Goal: Information Seeking & Learning: Learn about a topic

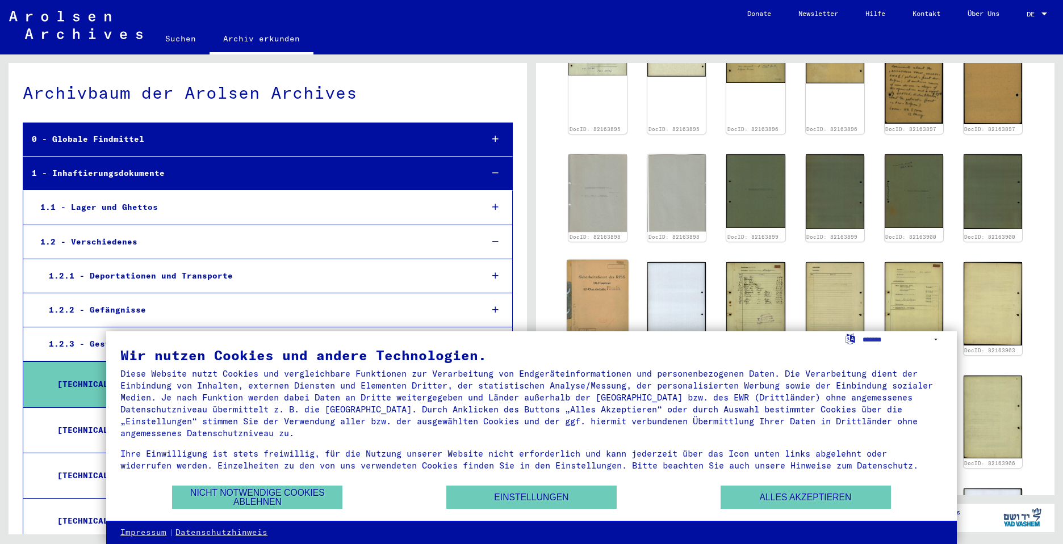
scroll to position [211, 0]
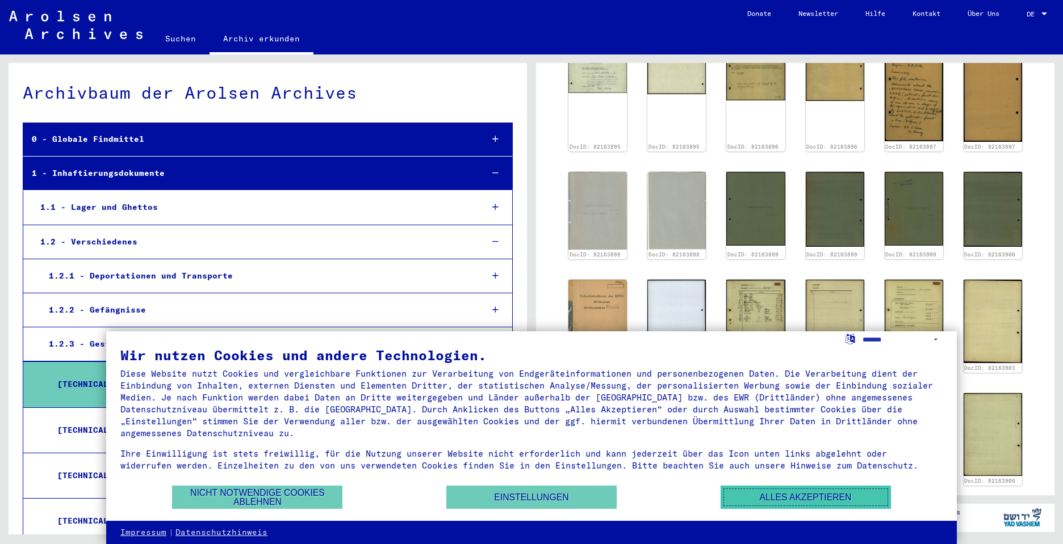
click at [767, 492] on button "Alles akzeptieren" at bounding box center [805, 497] width 170 height 23
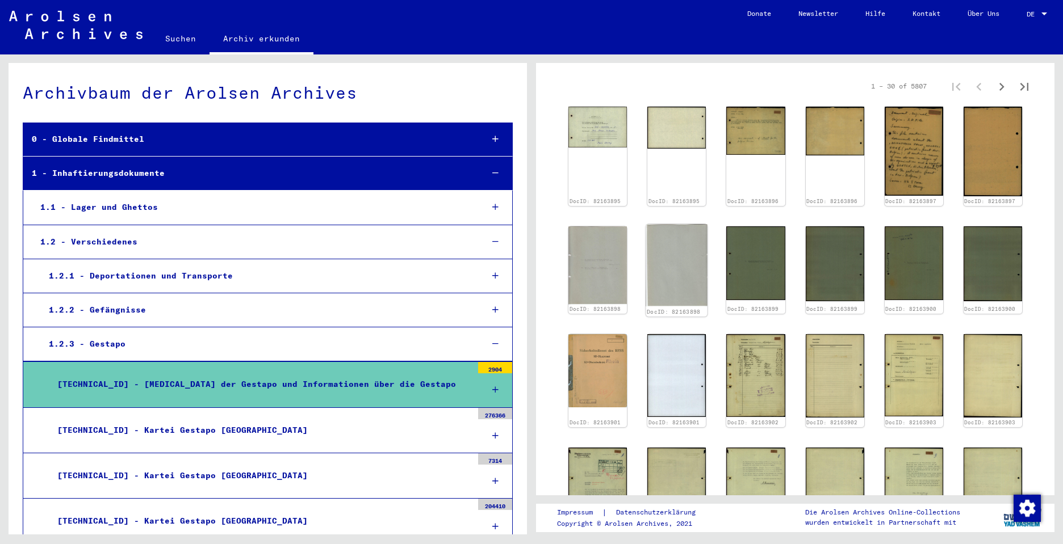
scroll to position [0, 0]
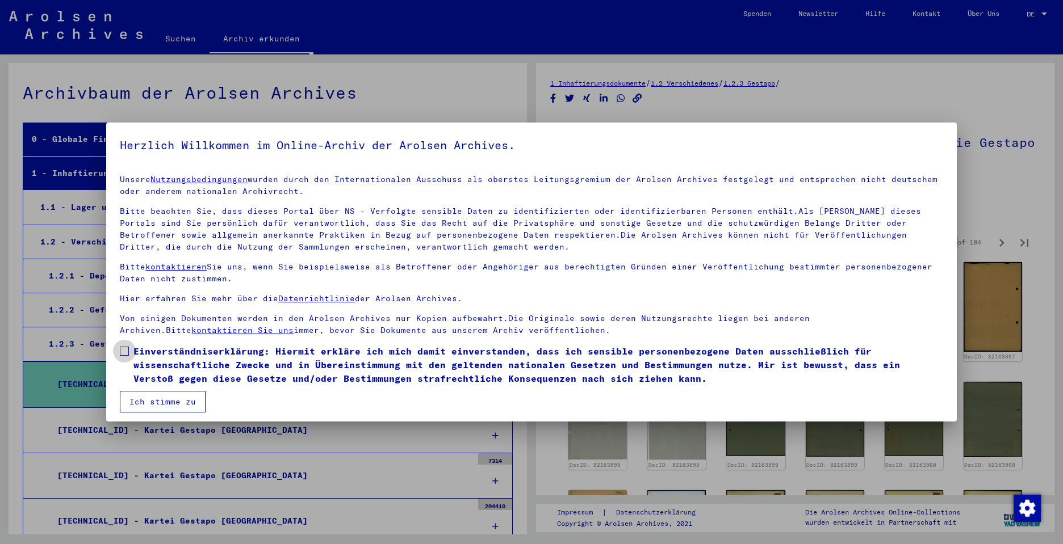
click at [123, 347] on span at bounding box center [124, 351] width 9 height 9
click at [174, 400] on button "Ich stimme zu" at bounding box center [163, 402] width 86 height 22
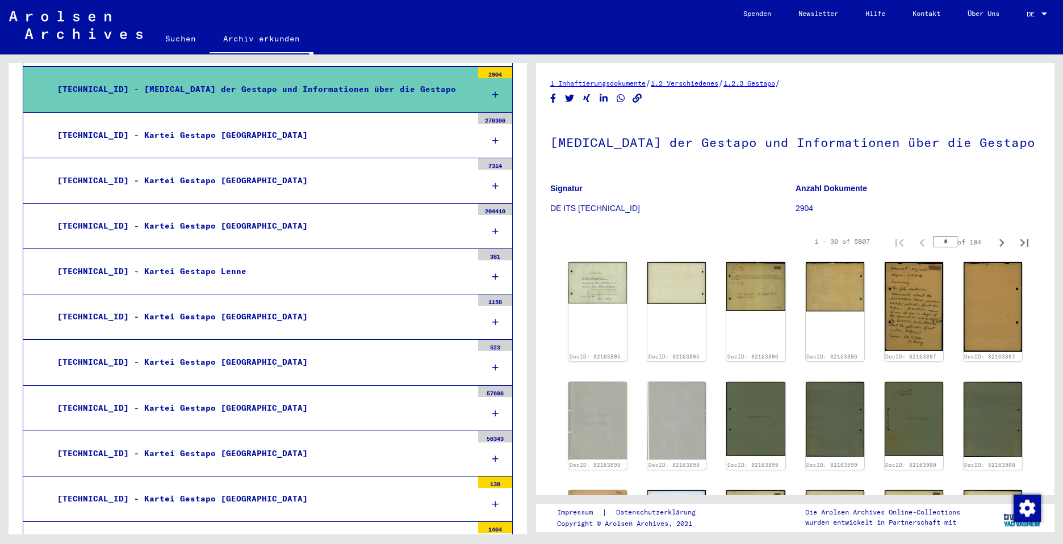
scroll to position [341, 0]
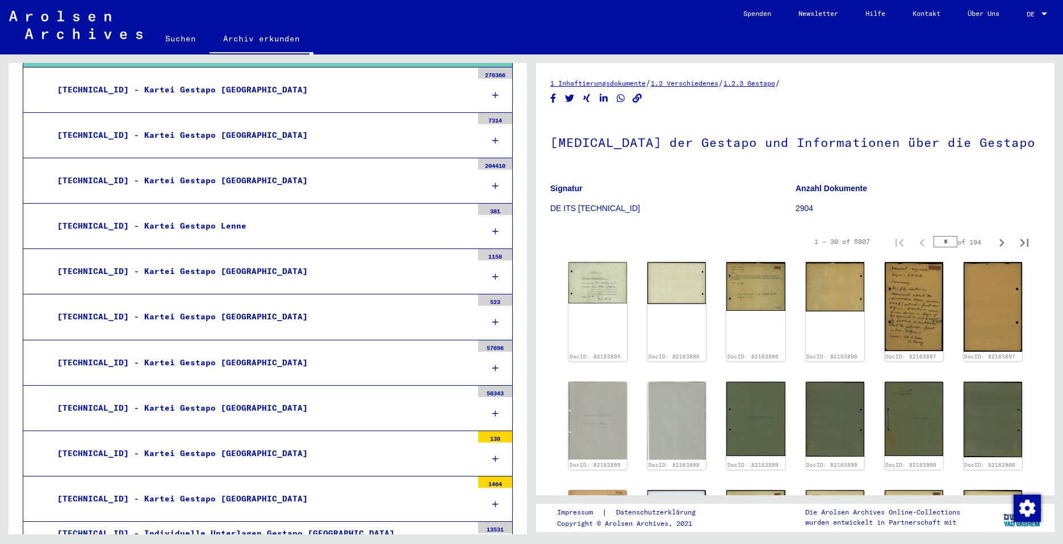
click at [142, 316] on div "[TECHNICAL_ID] - Kartei Gestapo [GEOGRAPHIC_DATA]" at bounding box center [260, 317] width 423 height 22
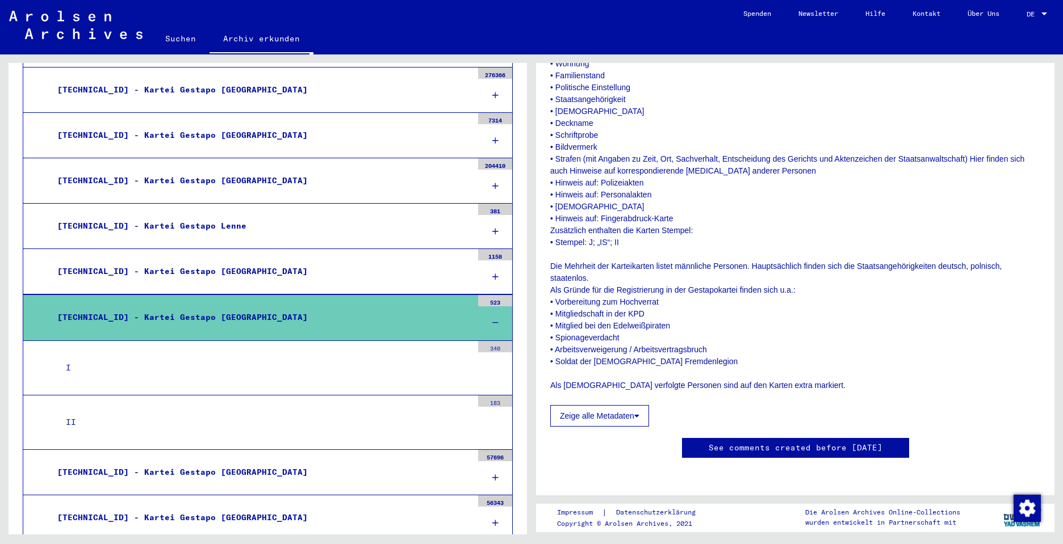
scroll to position [397, 0]
click at [629, 405] on button "Zeige alle Metadaten" at bounding box center [599, 416] width 99 height 22
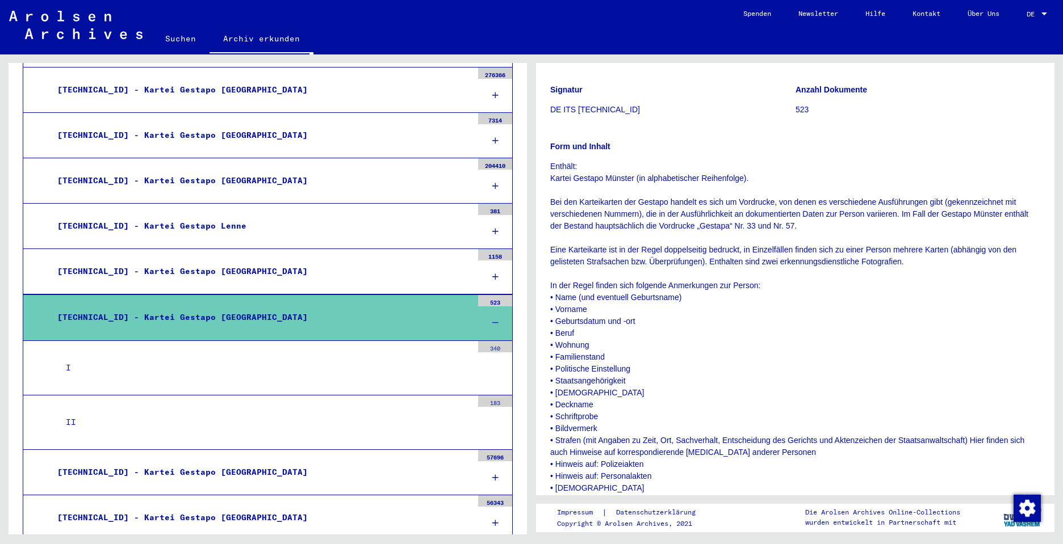
scroll to position [0, 0]
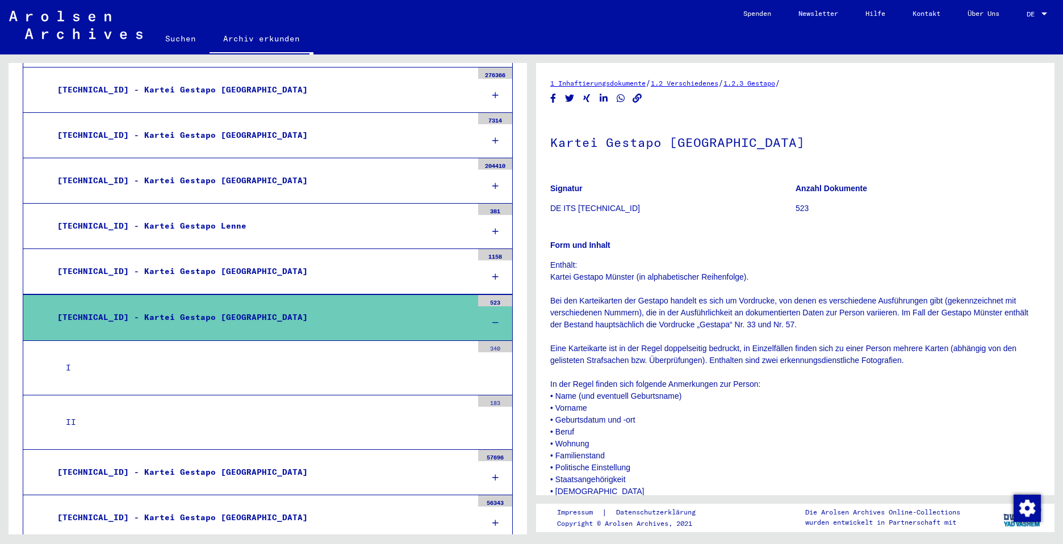
click at [487, 299] on div "523" at bounding box center [495, 300] width 34 height 11
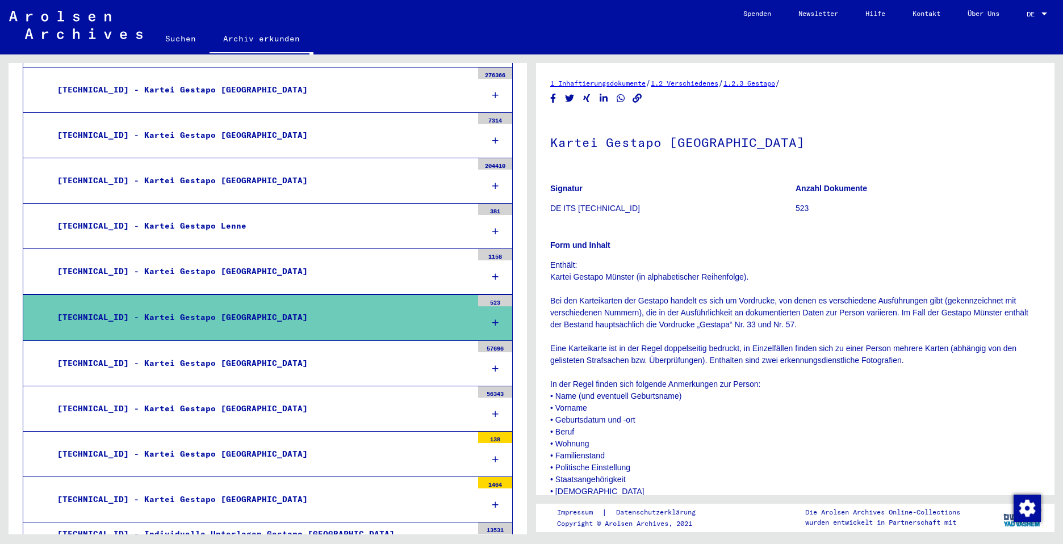
click at [487, 299] on div "523" at bounding box center [495, 300] width 34 height 11
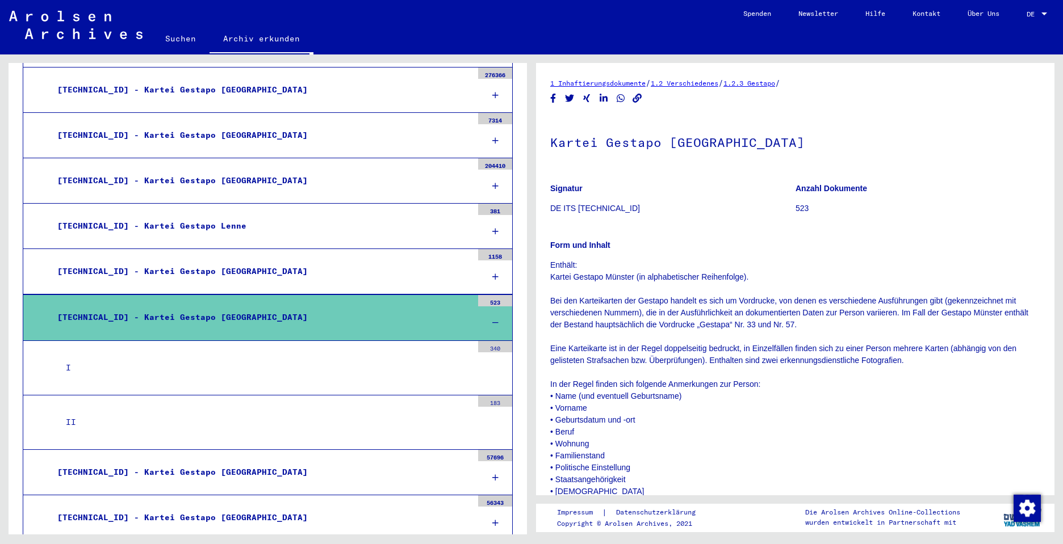
click at [484, 317] on div at bounding box center [495, 323] width 34 height 33
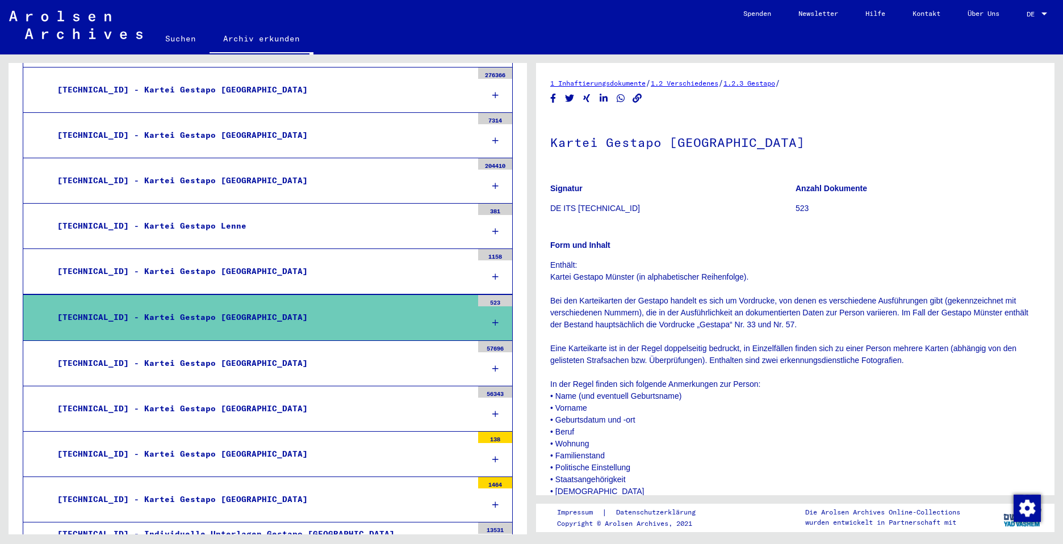
click at [484, 318] on div at bounding box center [495, 323] width 34 height 33
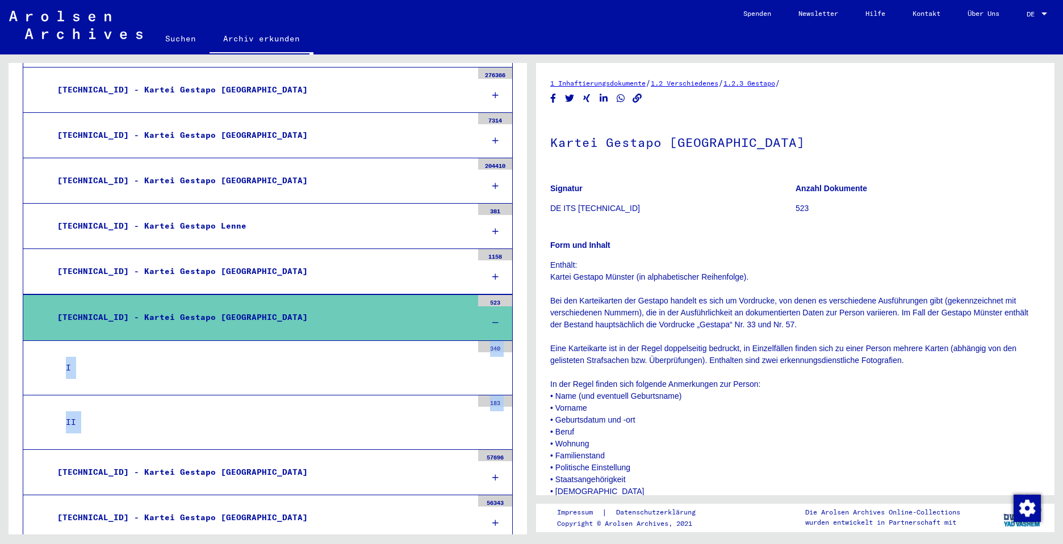
click at [77, 420] on div "II" at bounding box center [264, 423] width 415 height 22
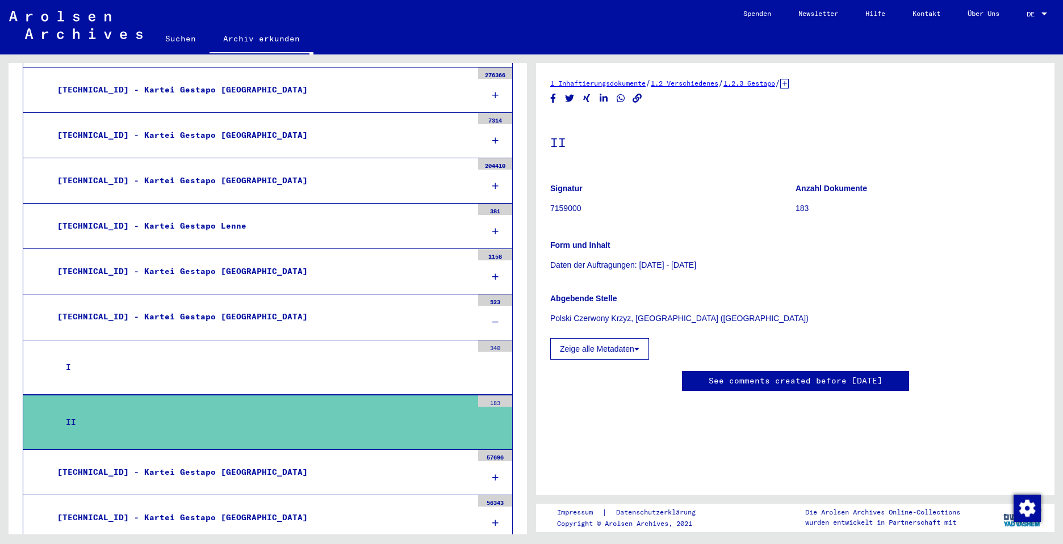
click at [103, 372] on div "I" at bounding box center [264, 367] width 415 height 22
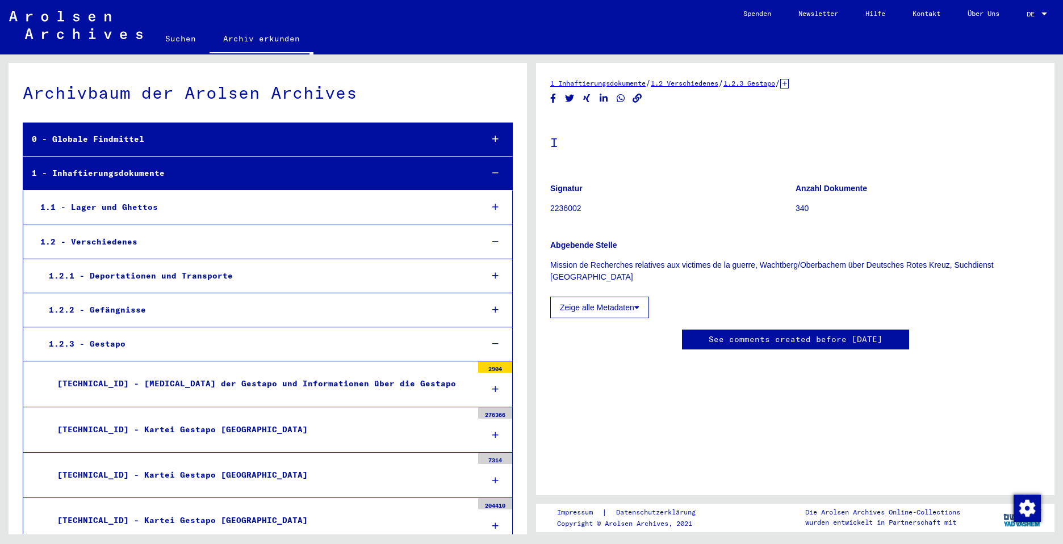
click at [135, 203] on div "1.1 - Lager und Ghettos" at bounding box center [253, 207] width 442 height 22
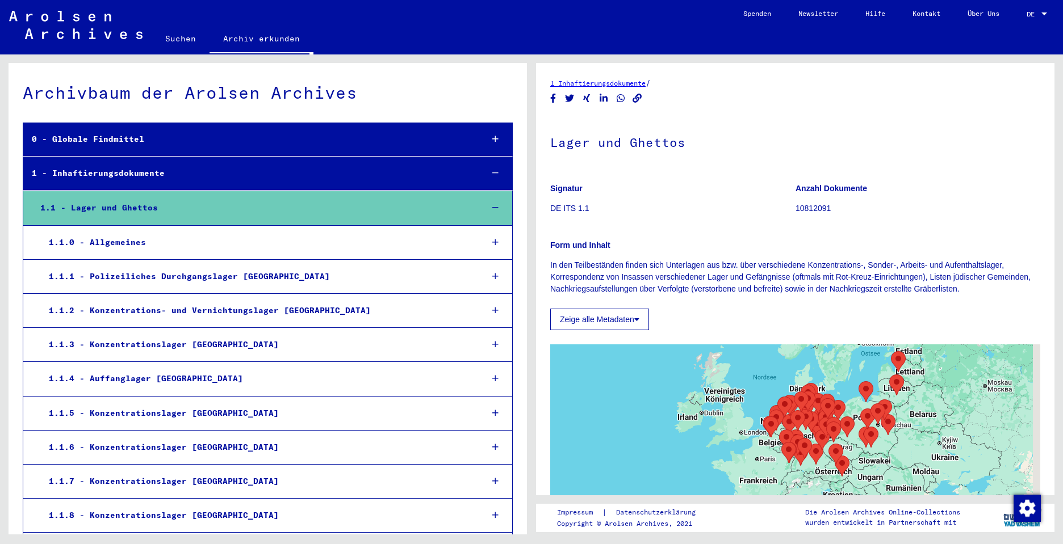
drag, startPoint x: 783, startPoint y: 449, endPoint x: 729, endPoint y: 364, distance: 100.3
click at [728, 362] on div at bounding box center [795, 487] width 490 height 284
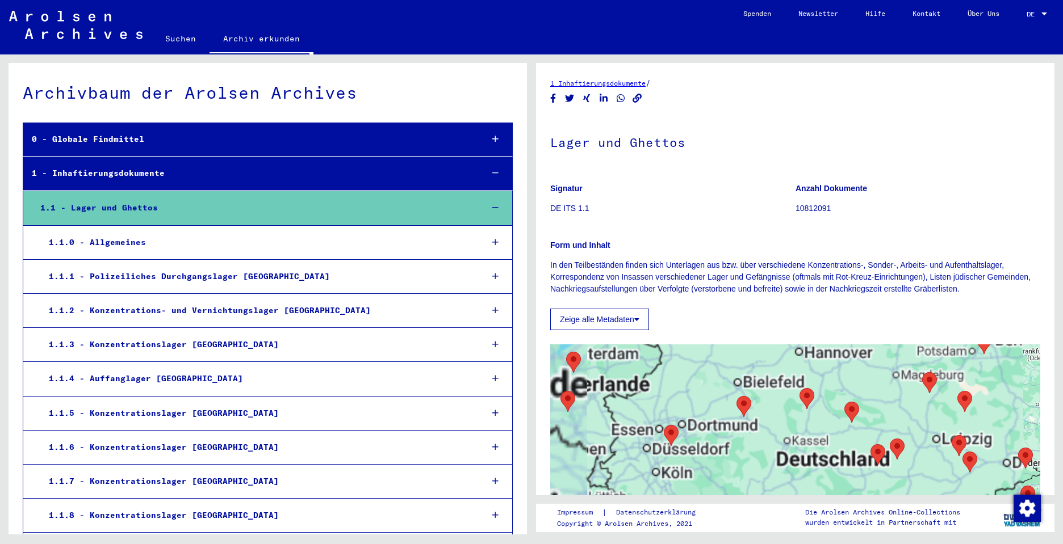
drag, startPoint x: 773, startPoint y: 414, endPoint x: 807, endPoint y: 320, distance: 100.7
click at [807, 320] on div "1 Inhaftierungsdokumente / Lager und Ghettos Signatur DE ITS 1.1 Anzahl Dokumen…" at bounding box center [795, 380] width 490 height 606
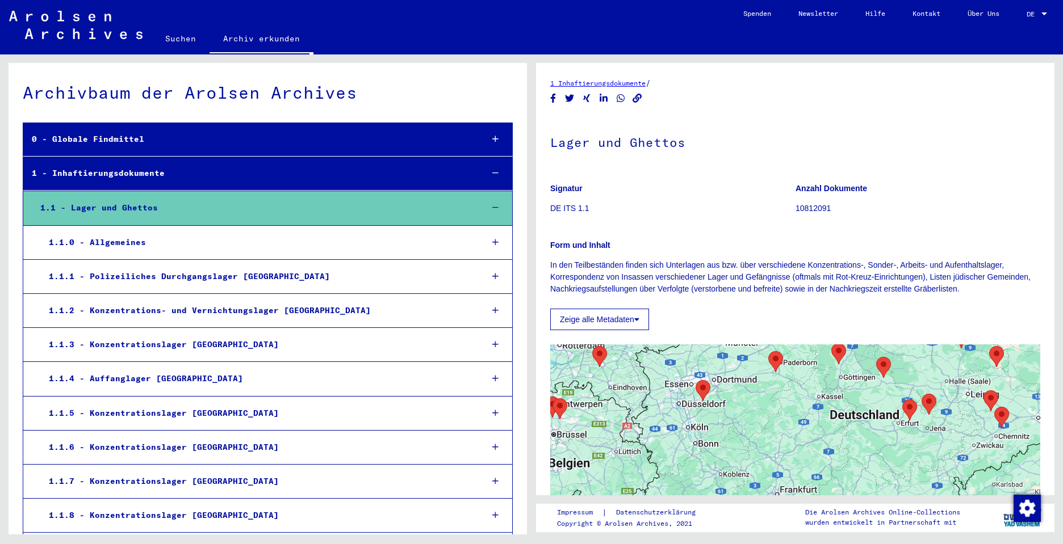
drag, startPoint x: 703, startPoint y: 428, endPoint x: 736, endPoint y: 409, distance: 38.2
click at [736, 408] on div at bounding box center [795, 487] width 490 height 284
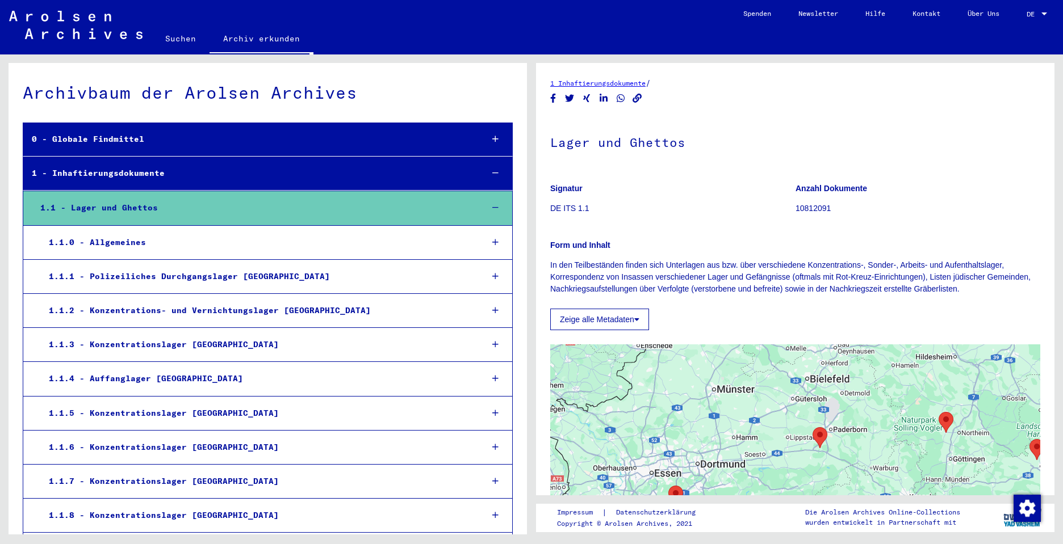
drag, startPoint x: 751, startPoint y: 397, endPoint x: 738, endPoint y: 451, distance: 54.9
click at [746, 476] on div at bounding box center [795, 487] width 490 height 284
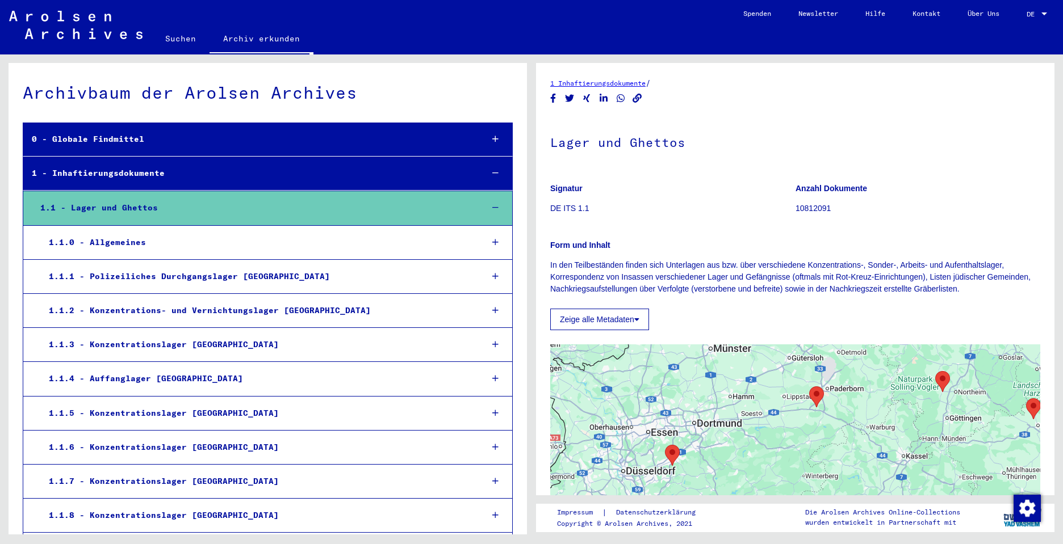
drag, startPoint x: 733, startPoint y: 430, endPoint x: 729, endPoint y: 385, distance: 44.4
click at [729, 385] on div at bounding box center [795, 487] width 490 height 284
click at [813, 404] on img "Niederhagen (Wewelsburg) Concentration Camp" at bounding box center [816, 398] width 15 height 21
click at [811, 397] on img "Niederhagen (Wewelsburg) Concentration Camp" at bounding box center [816, 398] width 15 height 21
click at [811, 384] on div "Um von einem Element zum anderen zu gelangen, drückst du die Pfeiltasten entspr…" at bounding box center [795, 487] width 490 height 284
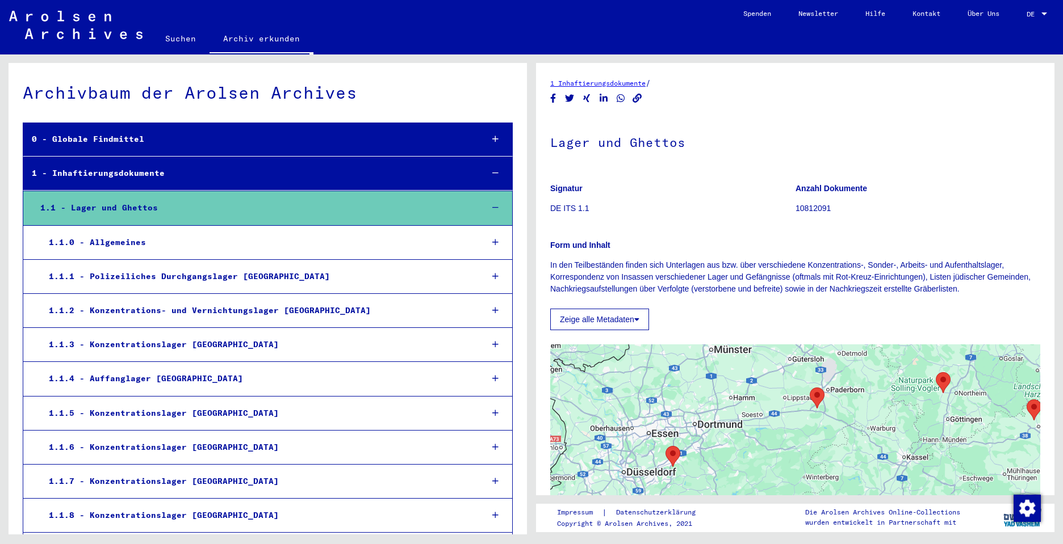
click at [811, 398] on img "Niederhagen (Wewelsburg) Concentration Camp" at bounding box center [816, 398] width 15 height 21
click at [809, 400] on img "Niederhagen (Wewelsburg) Concentration Camp" at bounding box center [816, 398] width 15 height 21
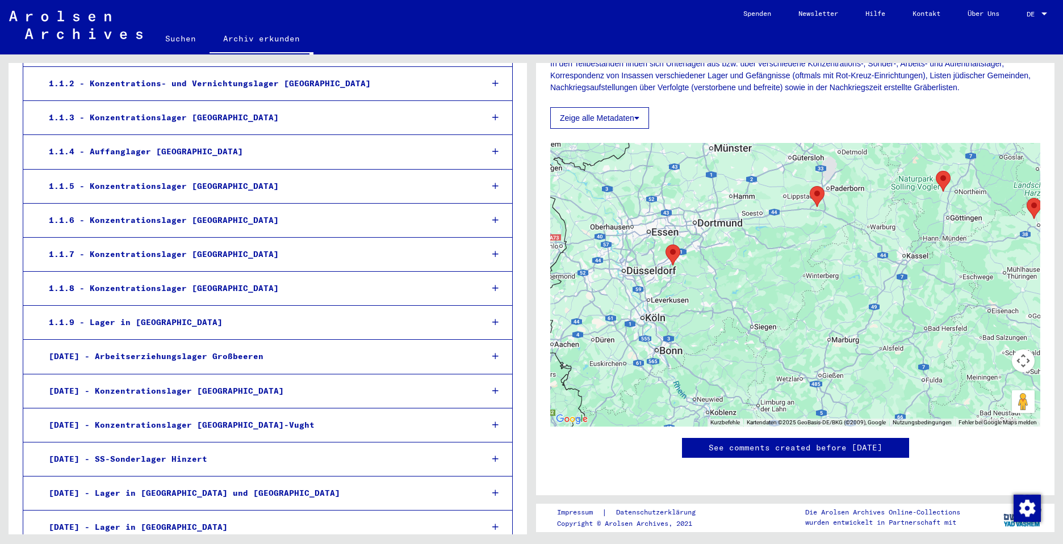
scroll to position [170, 0]
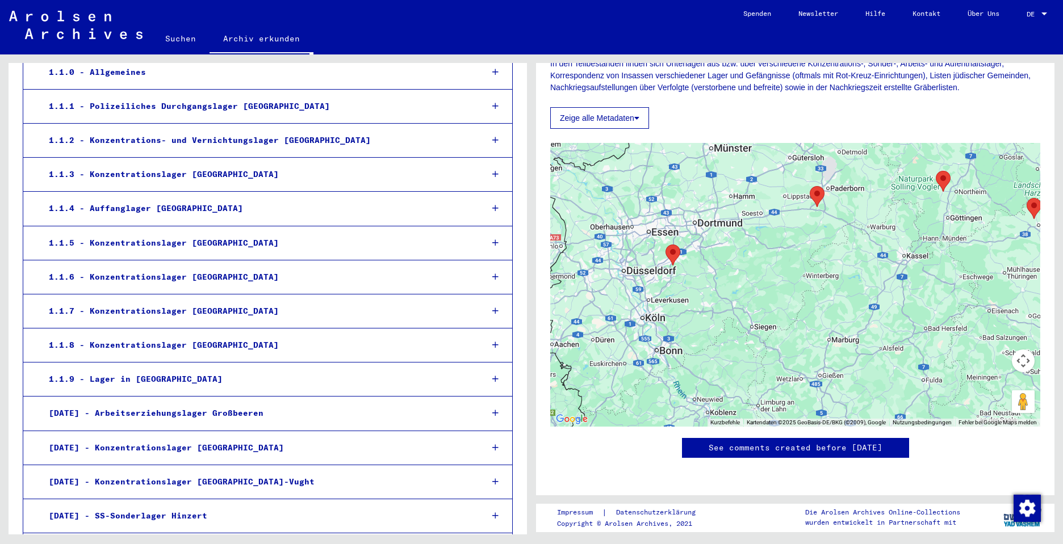
click at [159, 270] on div "1.1.6 - Konzentrationslager [GEOGRAPHIC_DATA]" at bounding box center [256, 277] width 433 height 22
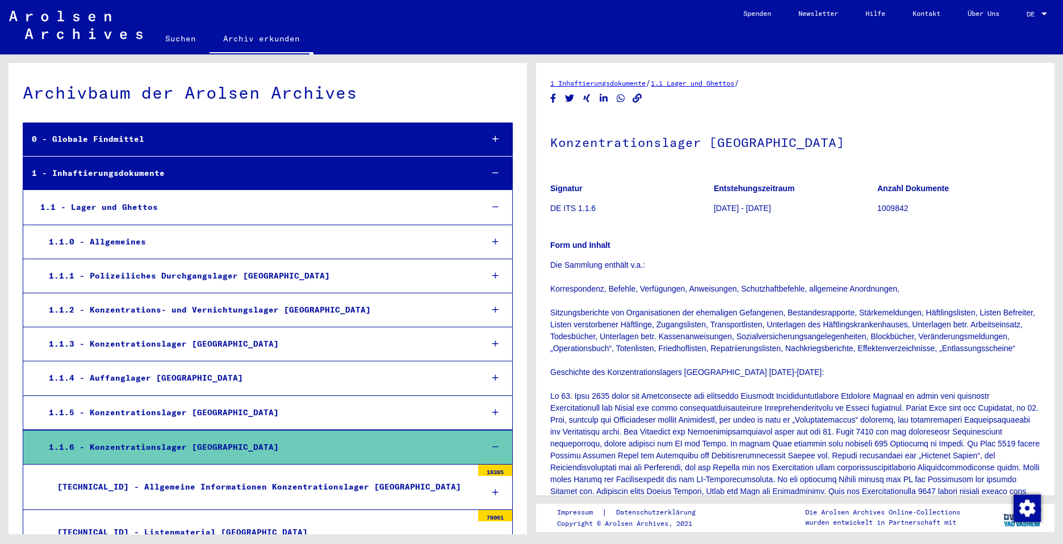
drag, startPoint x: 253, startPoint y: 203, endPoint x: 245, endPoint y: 200, distance: 9.0
drag, startPoint x: 342, startPoint y: 251, endPoint x: 329, endPoint y: 253, distance: 12.5
